Goal: Find contact information: Find contact information

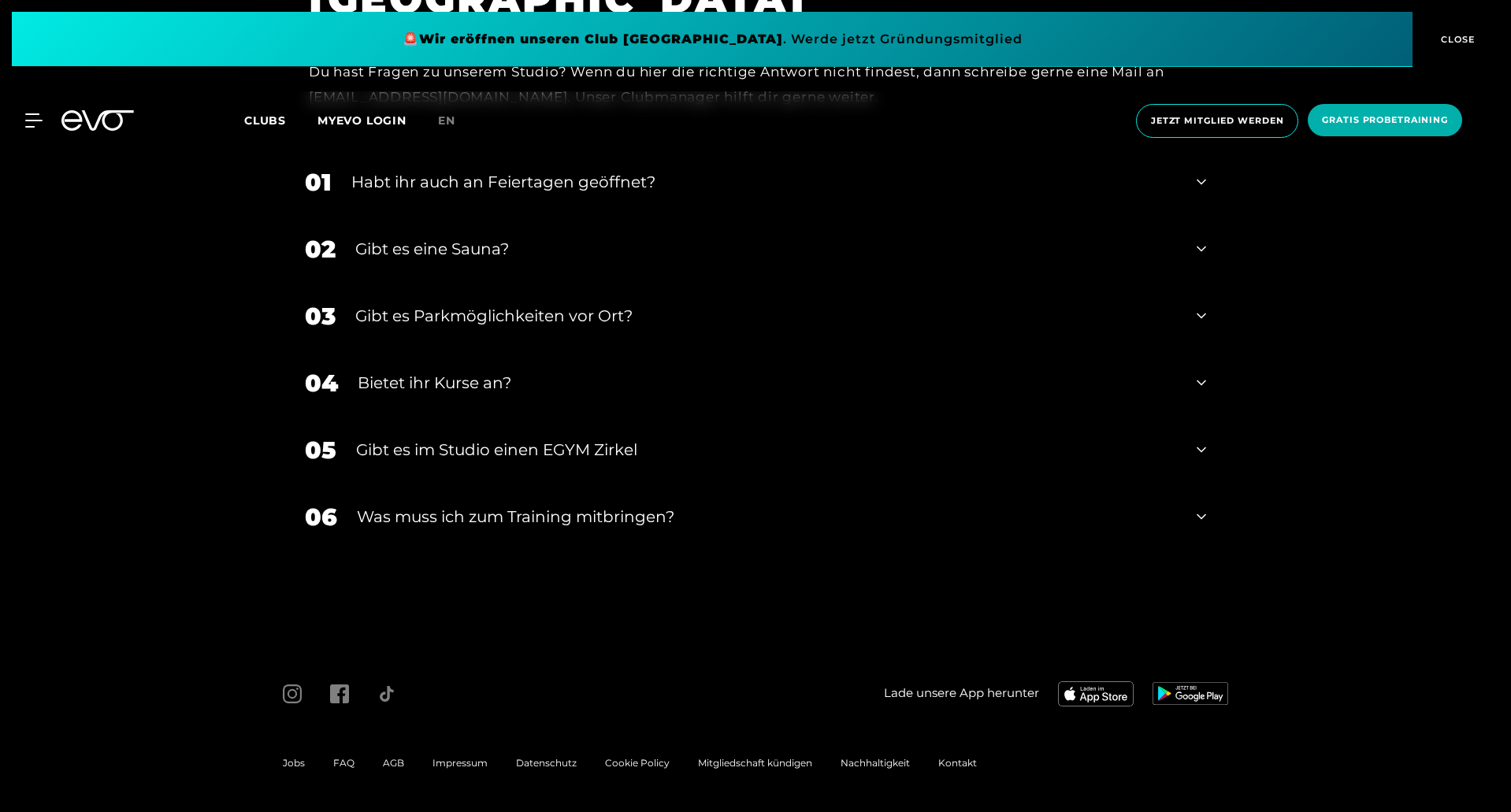
drag, startPoint x: 476, startPoint y: 771, endPoint x: 468, endPoint y: 768, distance: 8.5
click at [468, 768] on div "Impressum" at bounding box center [460, 763] width 83 height 18
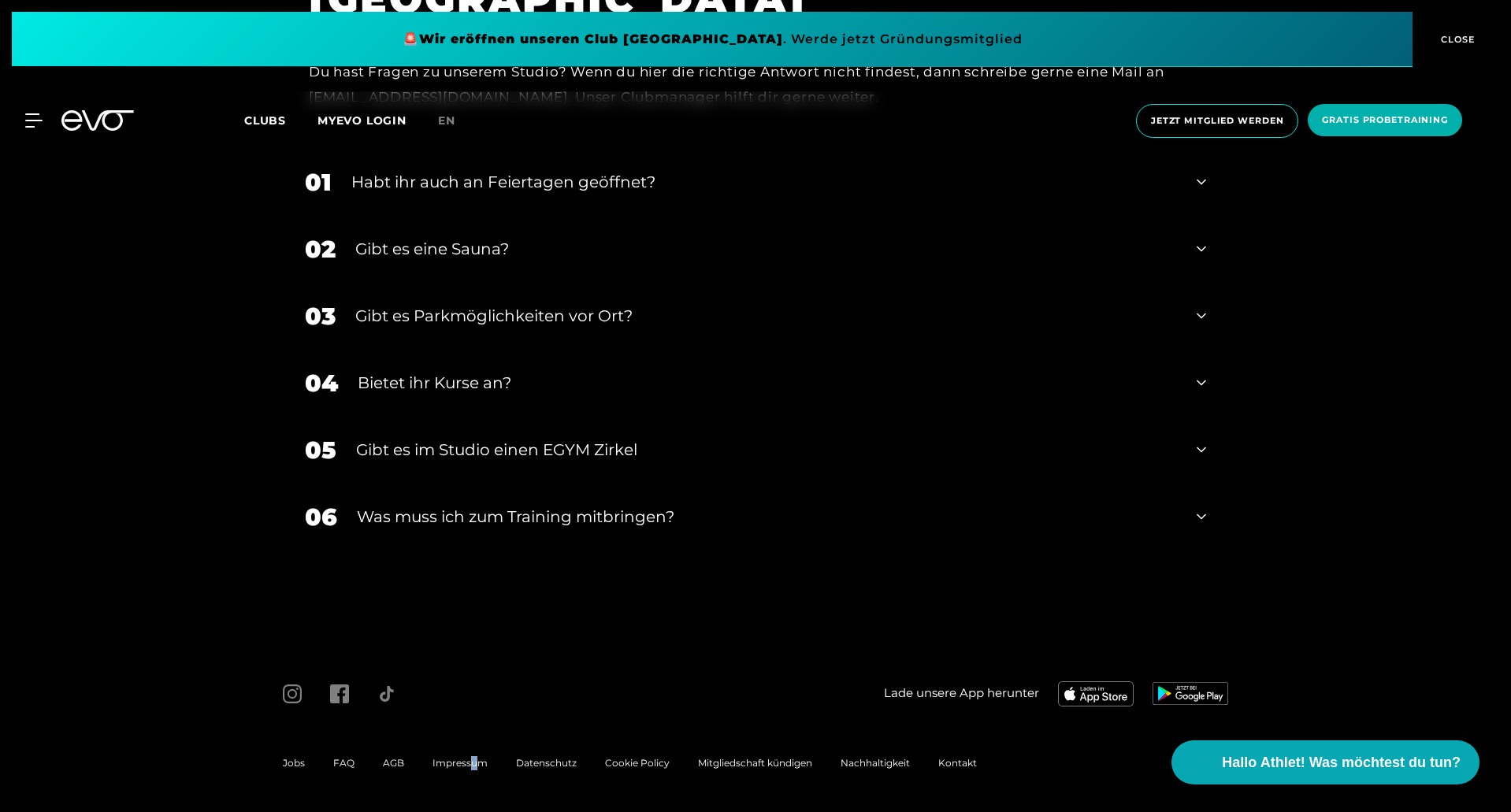
click at [468, 768] on div "Impressum" at bounding box center [460, 763] width 83 height 18
click at [464, 763] on span "Impressum" at bounding box center [460, 762] width 55 height 12
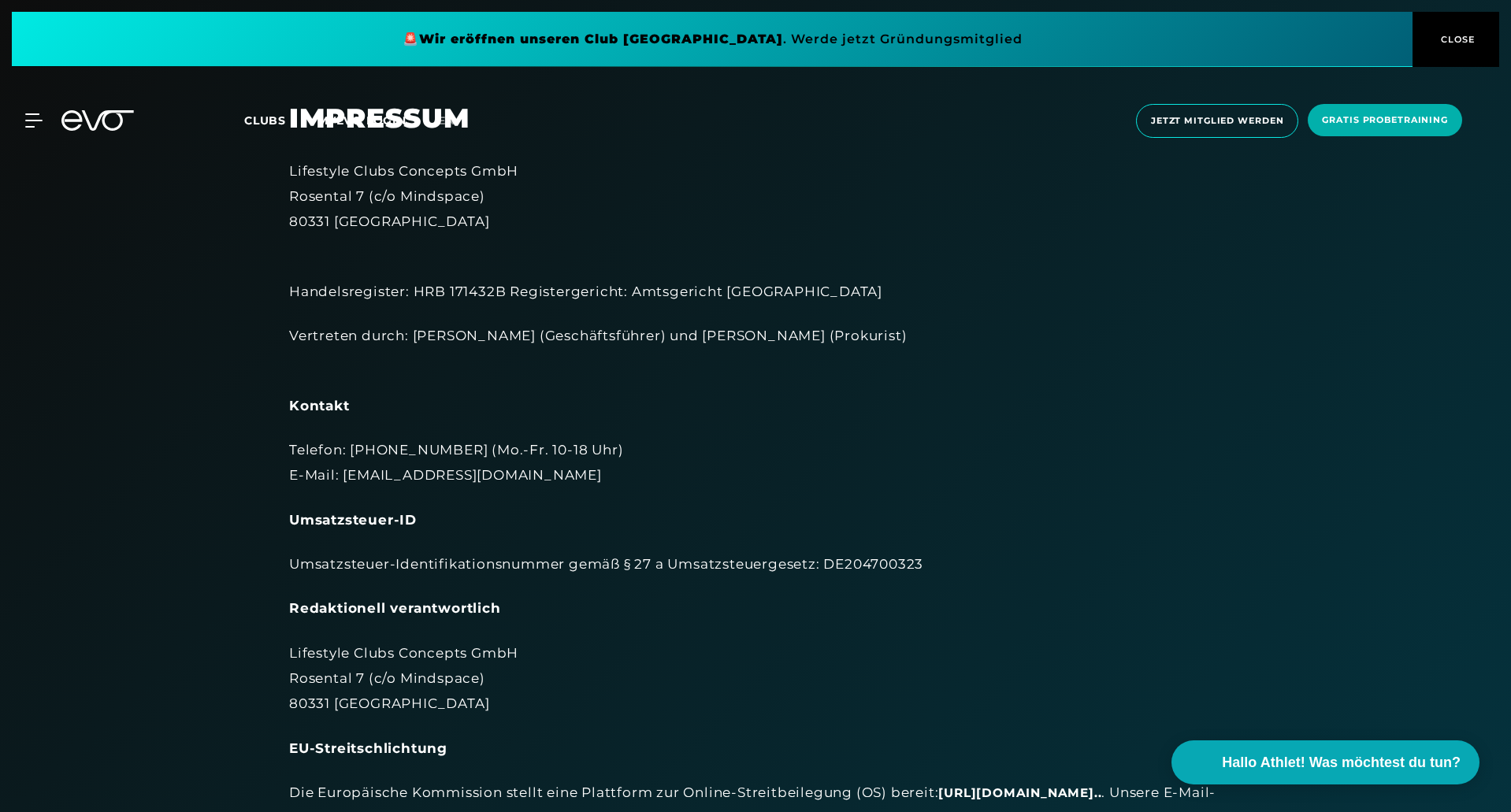
click at [480, 169] on div "Lifestyle Clubs Concepts GmbH Rosental 7 (c/o Mindspace) 80331 München" at bounding box center [755, 196] width 932 height 76
copy div "Lifestyle Clubs Concepts GmbH"
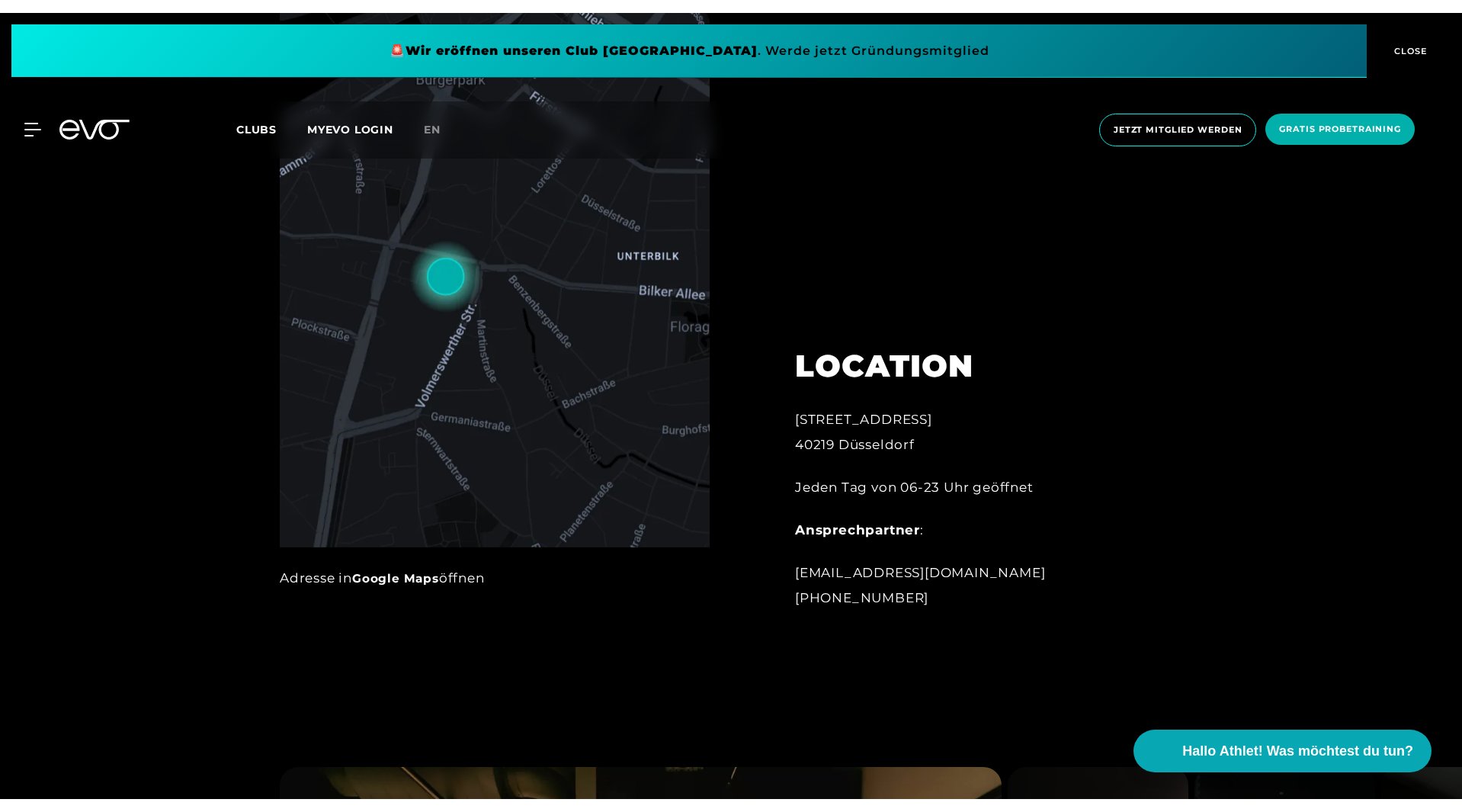
scroll to position [920, 0]
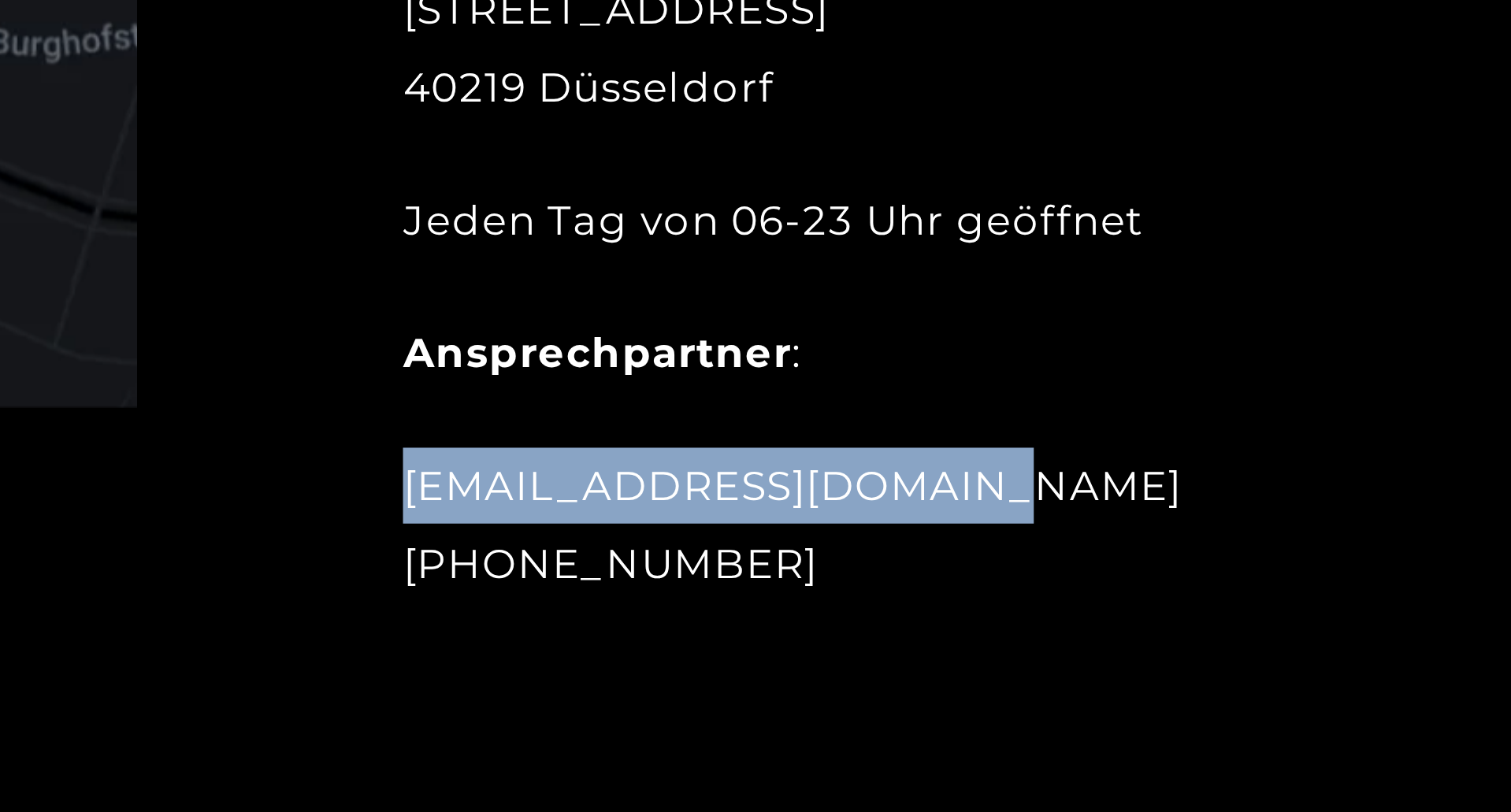
drag, startPoint x: 1023, startPoint y: 577, endPoint x: 819, endPoint y: 577, distance: 204.0
click at [819, 577] on div "LOCATION [STREET_ADDRESS] Jeden Tag von 06-23 Uhr geöffnet Ansprechpartner : [E…" at bounding box center [995, 471] width 391 height 330
